Goal: Task Accomplishment & Management: Manage account settings

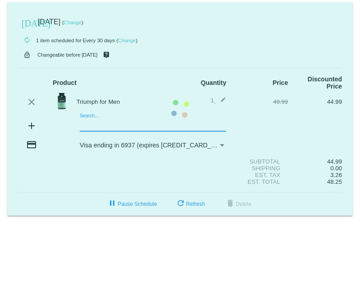
click at [91, 127] on mat-card "[DATE] [DATE] ( Change ) autorenew 1 item scheduled for Every 30 days ( Change …" at bounding box center [179, 109] width 345 height 214
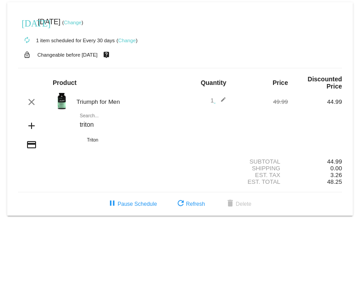
click at [90, 116] on div "triton Search..." at bounding box center [153, 123] width 146 height 18
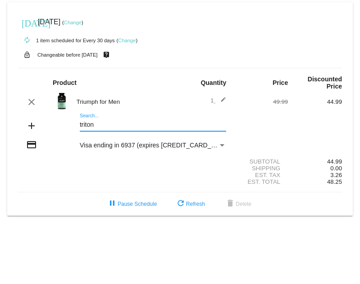
click at [81, 126] on input "triton" at bounding box center [153, 124] width 146 height 7
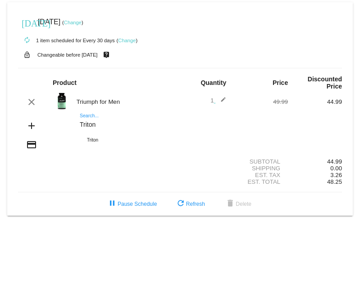
click at [124, 126] on input "Triton" at bounding box center [153, 124] width 146 height 7
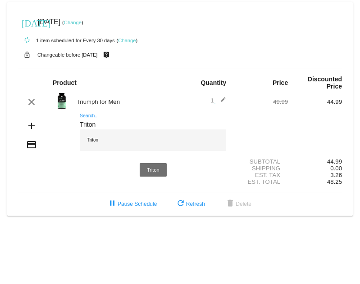
type input "Triton"
click at [111, 137] on div "Triton" at bounding box center [153, 141] width 146 height 22
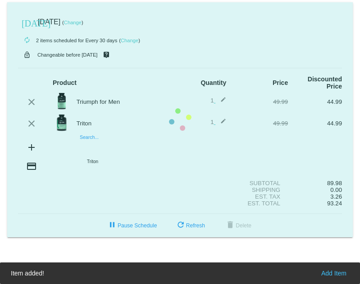
click at [87, 145] on mat-card "[DATE] [DATE] ( Change ) autorenew 2 items scheduled for Every 30 days ( Change…" at bounding box center [179, 119] width 345 height 235
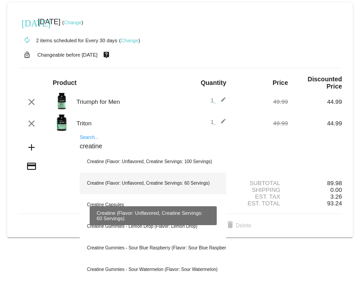
type input "creatine"
click at [90, 182] on div "Creatine (Flavor: Unflavored, Creatine Servings: 60 Servings)" at bounding box center [153, 184] width 146 height 22
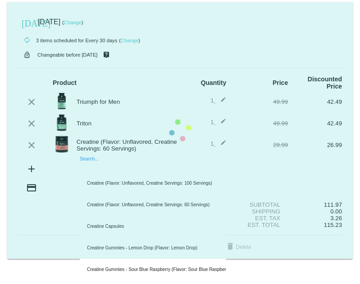
click at [87, 167] on mat-card "[DATE] [DATE] ( Change ) autorenew 3 items scheduled for Every 30 days ( Change…" at bounding box center [179, 130] width 345 height 257
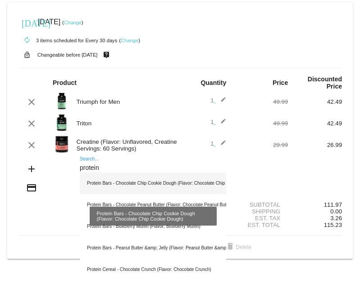
type input "protein"
click at [116, 184] on div "Protein Bars - Chocolate Chip Cookie Dough (Flavor: Chocolate Chip Cookie Dough)" at bounding box center [153, 184] width 146 height 22
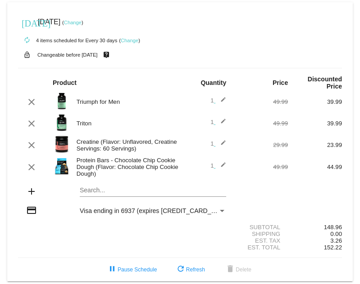
click at [64, 170] on img at bounding box center [62, 166] width 18 height 18
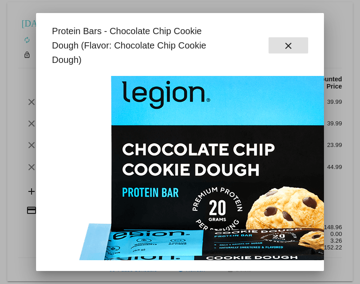
scroll to position [0, 48]
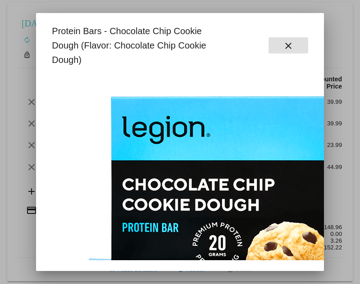
click at [283, 49] on mat-icon "close" at bounding box center [288, 45] width 11 height 11
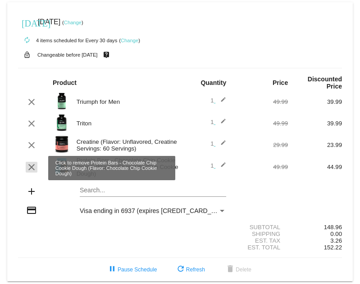
click at [32, 168] on mat-icon "clear" at bounding box center [31, 167] width 11 height 11
